Goal: Check status

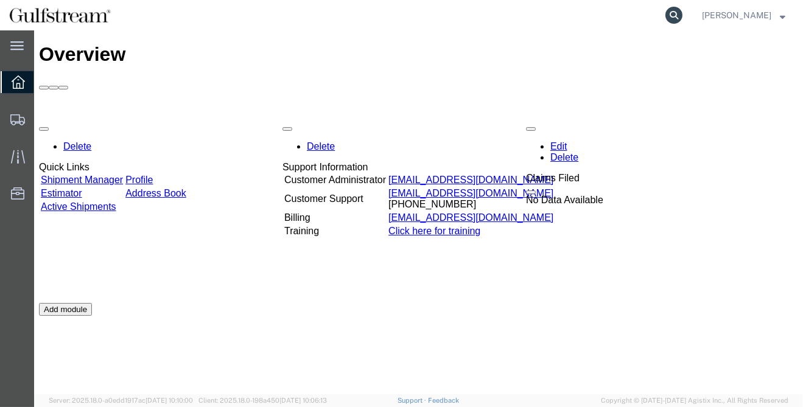
click at [675, 10] on icon at bounding box center [673, 15] width 17 height 17
click at [329, 18] on input "search" at bounding box center [480, 15] width 370 height 29
paste input "422698180230"
type input "422698180230"
click at [682, 14] on icon at bounding box center [673, 15] width 17 height 17
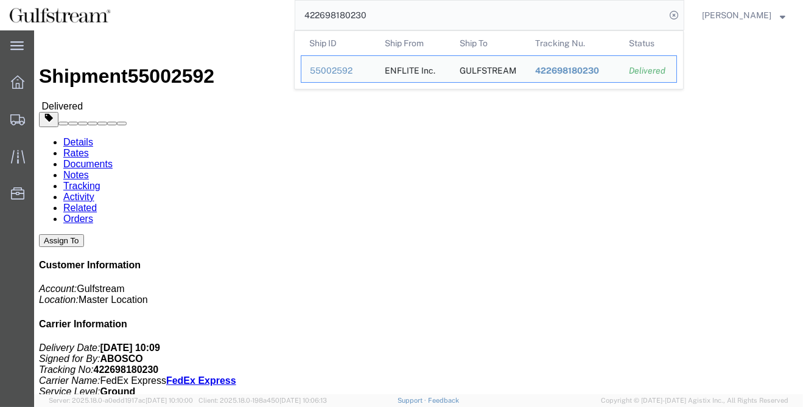
click h4 "Routing & Vehicle Information"
